Goal: Find specific page/section: Find specific page/section

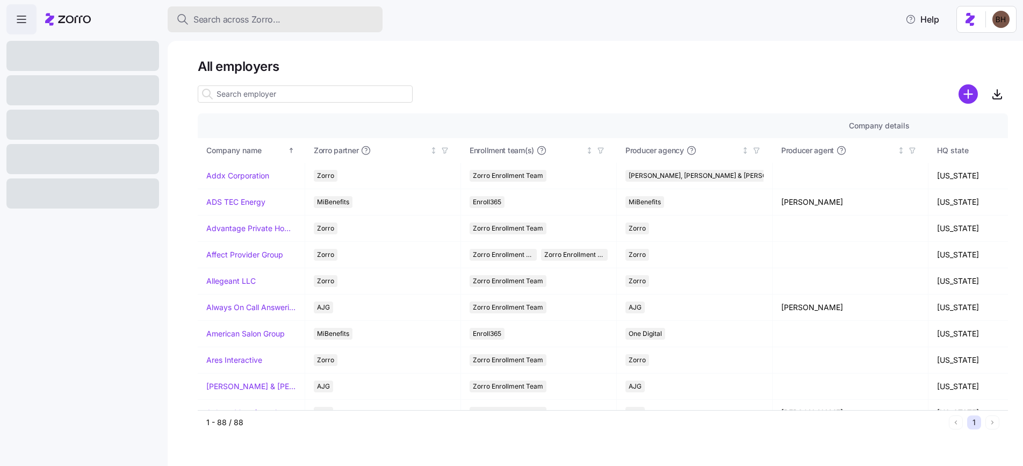
click at [235, 24] on span "Search across Zorro..." at bounding box center [236, 19] width 87 height 13
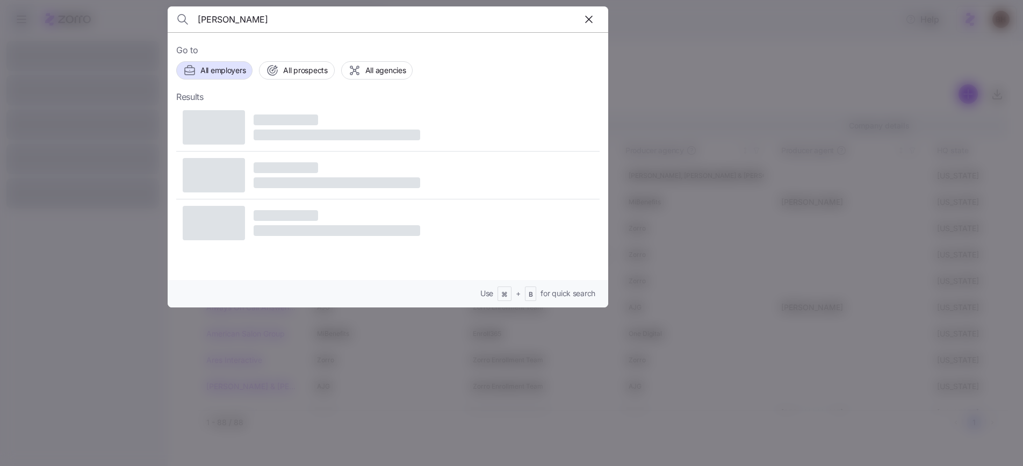
type input "[PERSON_NAME]"
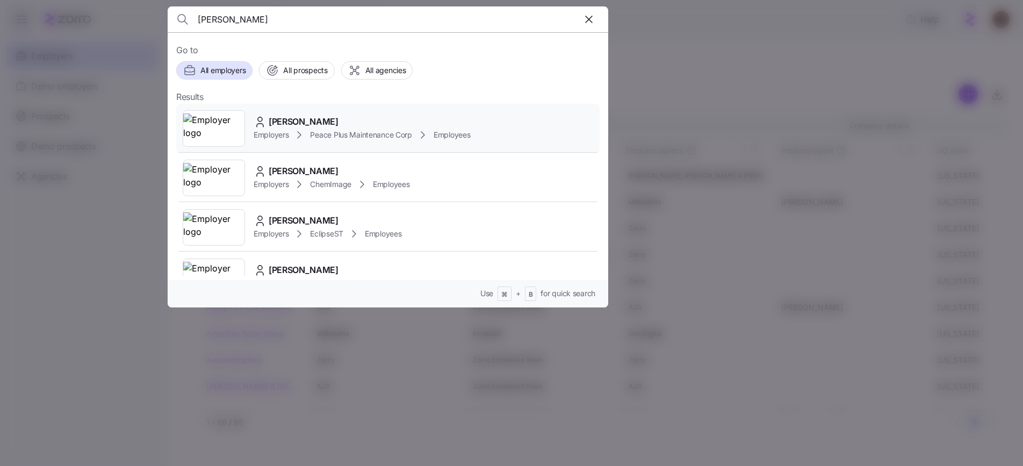
click at [343, 121] on div "[PERSON_NAME]" at bounding box center [362, 121] width 217 height 13
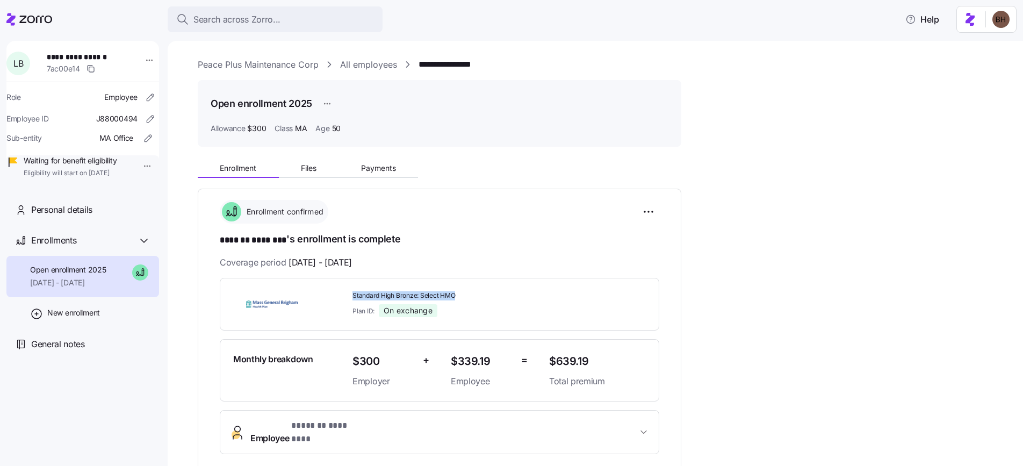
drag, startPoint x: 351, startPoint y: 292, endPoint x: 457, endPoint y: 296, distance: 105.9
click at [457, 296] on div "Standard High Bronze: Select HMO Plan ID: On exchange" at bounding box center [446, 304] width 197 height 35
copy span "Standard High Bronze: Select HMO"
